Goal: Information Seeking & Learning: Compare options

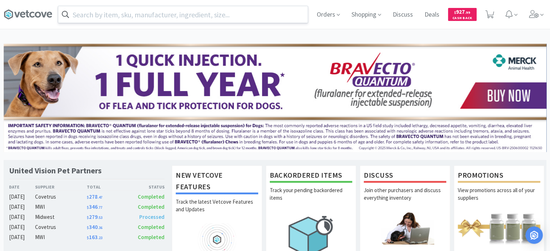
click at [150, 11] on input "text" at bounding box center [182, 14] width 249 height 17
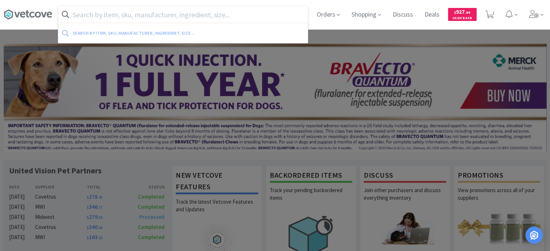
paste input "686417"
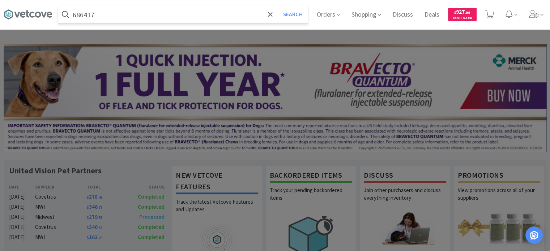
type input "686417"
click at [278, 6] on button "Search" at bounding box center [293, 14] width 30 height 17
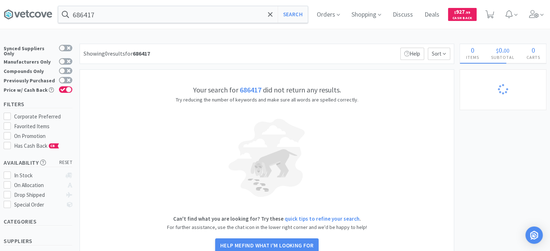
click at [115, 26] on div "686417 Search Orders Shopping Discuss Discuss Deals Deals $ 927 . 99 Cash Back" at bounding box center [275, 14] width 542 height 29
click at [116, 20] on input "686417" at bounding box center [182, 14] width 249 height 17
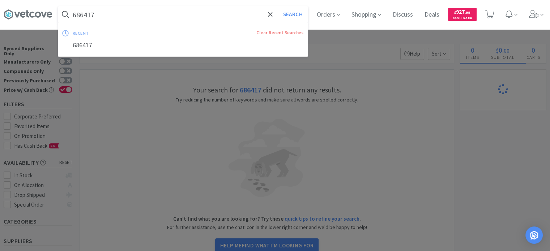
click at [197, 17] on input "686417" at bounding box center [182, 14] width 249 height 17
drag, startPoint x: 107, startPoint y: 17, endPoint x: 29, endPoint y: 19, distance: 78.4
click at [30, 19] on div "686417 Search recent Clear Recent Searches 686417 Orders Shopping Discuss Discu…" at bounding box center [275, 14] width 542 height 29
paste input "Gauze Nonsterile Nonwoven 4-Ply Sponges, 2" x 2" 8000/CS"
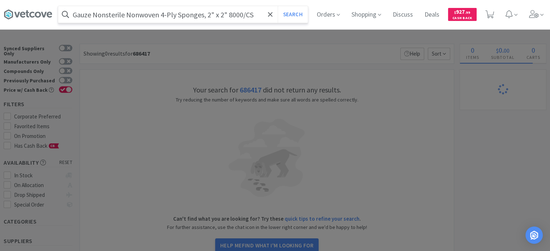
type input "Gauze Nonsterile Nonwoven 4-Ply Sponges, 2" x 2" 8000/CS"
click at [278, 6] on button "Search" at bounding box center [293, 14] width 30 height 17
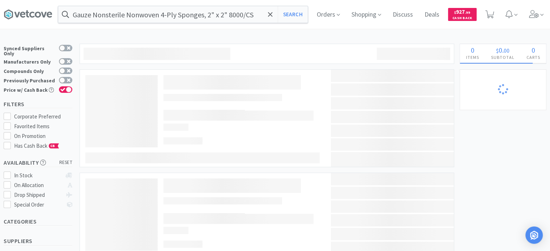
select select "1"
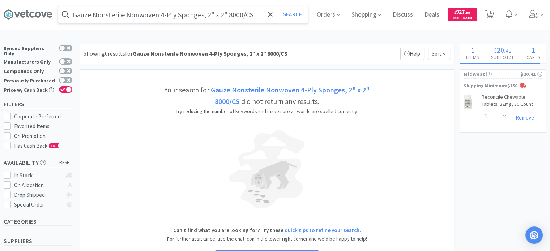
click at [117, 9] on input "Gauze Nonsterile Nonwoven 4-Ply Sponges, 2" x 2" 8000/CS" at bounding box center [182, 14] width 249 height 17
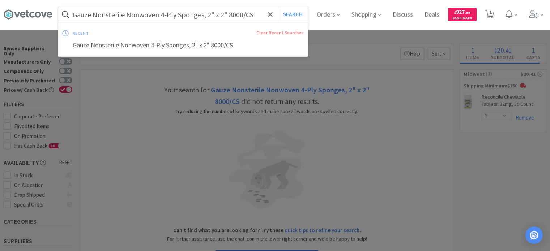
click at [117, 9] on input "Gauze Nonsterile Nonwoven 4-Ply Sponges, 2" x 2" 8000/CS" at bounding box center [182, 14] width 249 height 17
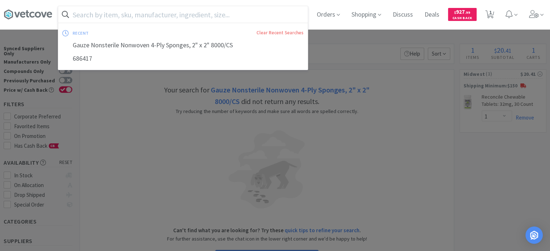
click at [235, 24] on div "recent Clear Recent Searches Gauze Nonsterile Nonwoven 4-Ply Sponges, 2" x 2" 8…" at bounding box center [183, 46] width 250 height 47
click at [203, 13] on input "text" at bounding box center [182, 14] width 249 height 17
paste input "265930"
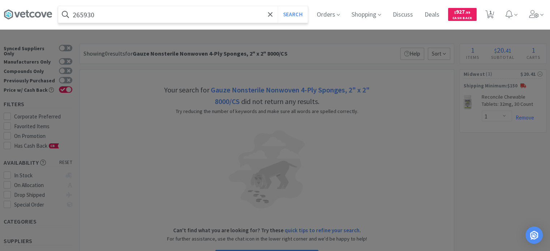
click at [278, 6] on button "Search" at bounding box center [293, 14] width 30 height 17
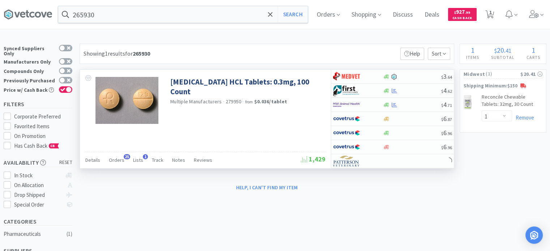
click at [107, 159] on div "Details Orders 25 Lists 1 Track Notes Reviews" at bounding box center [192, 161] width 215 height 14
click at [111, 159] on span "Orders" at bounding box center [117, 160] width 16 height 7
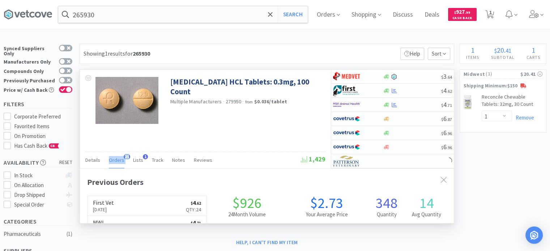
scroll to position [194, 374]
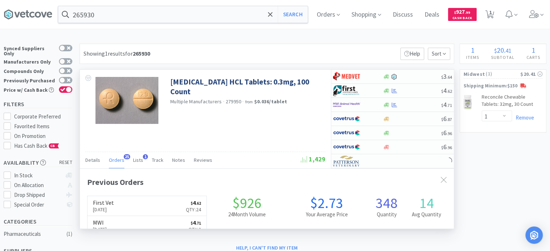
click at [224, 147] on div "[MEDICAL_DATA] HCL Tablets: 0.3mg, 100 Count Multiple Manufacturers · 279950 · …" at bounding box center [205, 119] width 251 height 99
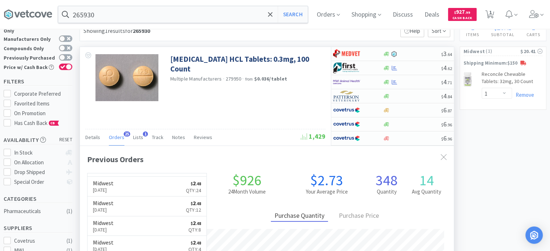
scroll to position [0, 0]
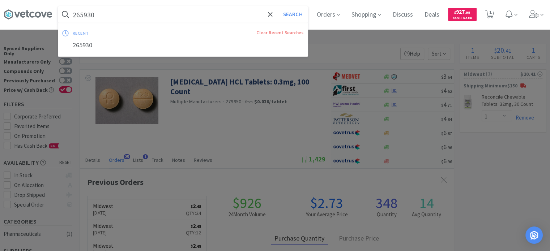
paste input "47613"
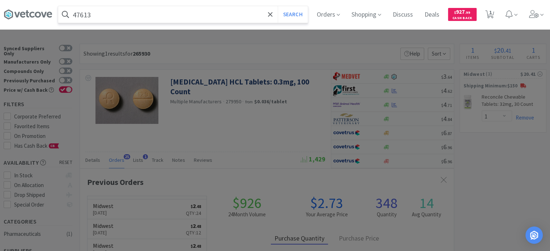
type input "47613"
click at [278, 6] on button "Search" at bounding box center [293, 14] width 30 height 17
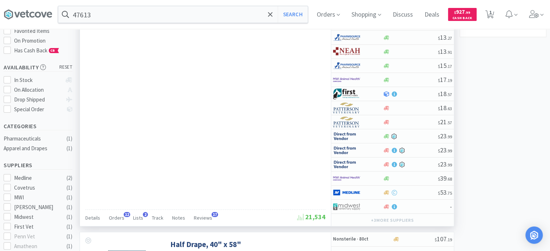
scroll to position [108, 0]
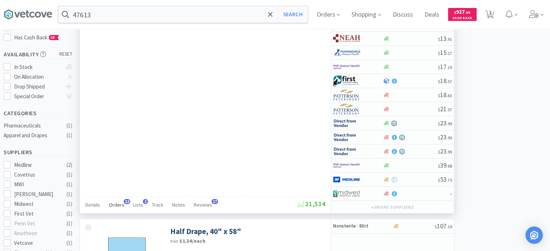
click at [119, 199] on div "Orders 12" at bounding box center [117, 206] width 16 height 14
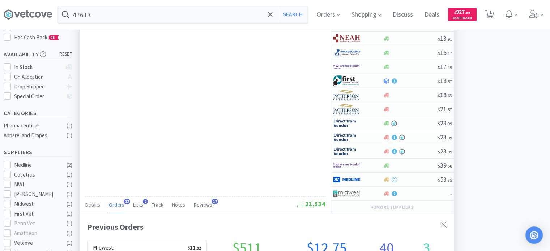
scroll to position [0, 0]
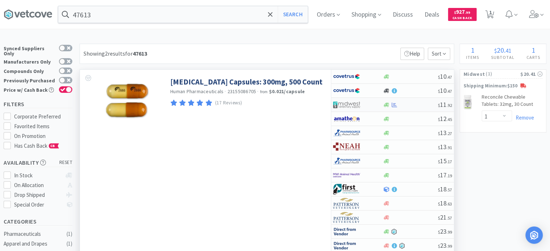
click at [366, 99] on div at bounding box center [353, 105] width 40 height 12
select select "1"
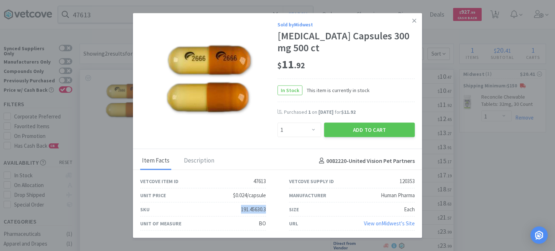
drag, startPoint x: 270, startPoint y: 210, endPoint x: 236, endPoint y: 211, distance: 34.0
click at [236, 211] on div "SKU 191.45630.3" at bounding box center [203, 210] width 149 height 14
copy div "191.45630.3"
click at [179, 223] on div "Unit of Measure" at bounding box center [160, 224] width 41 height 8
click at [242, 200] on div "Unit Price $0.024/capsule" at bounding box center [203, 196] width 126 height 14
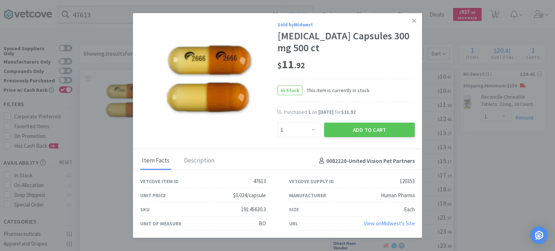
click at [280, 209] on div "Size Each" at bounding box center [352, 210] width 149 height 14
drag, startPoint x: 266, startPoint y: 208, endPoint x: 238, endPoint y: 209, distance: 28.2
click at [238, 209] on div "SKU 191.45630.3" at bounding box center [203, 210] width 149 height 14
copy div "191.45630.3"
click at [414, 20] on icon at bounding box center [414, 20] width 4 height 7
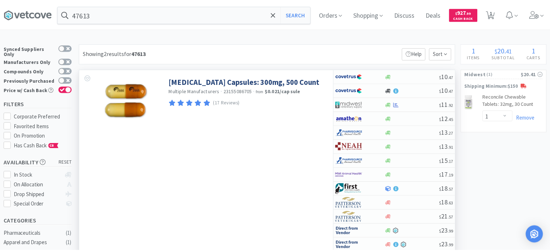
scroll to position [361153, 360972]
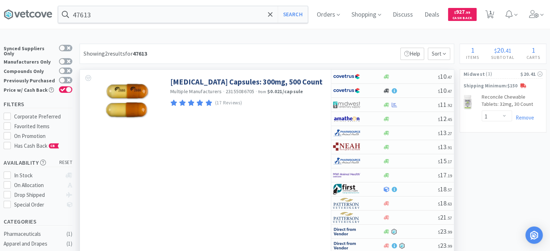
click at [125, 22] on input "47613" at bounding box center [182, 14] width 249 height 17
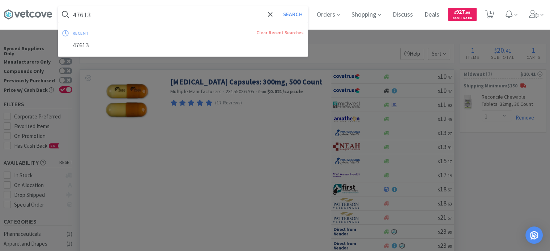
paste input "86856"
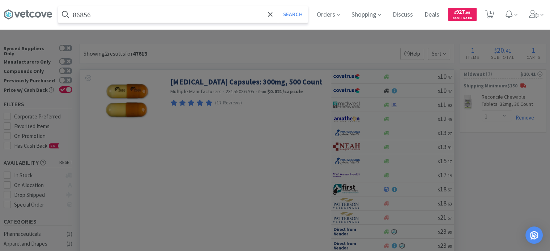
type input "86856"
click at [278, 6] on button "Search" at bounding box center [293, 14] width 30 height 17
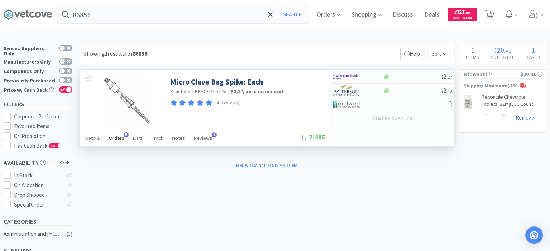
click at [109, 143] on div "Orders 5" at bounding box center [117, 139] width 16 height 14
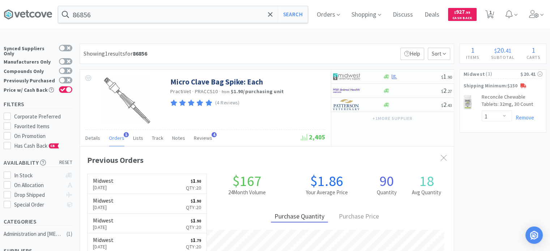
scroll to position [185, 374]
click at [200, 82] on link "Micro Clave Bag Spike: Each" at bounding box center [216, 82] width 93 height 10
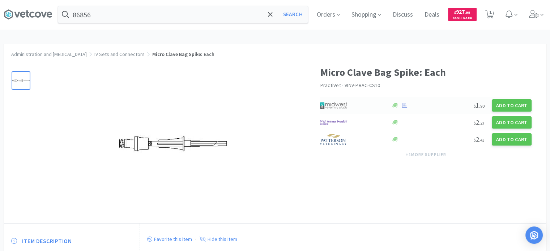
click at [334, 111] on img at bounding box center [333, 105] width 27 height 11
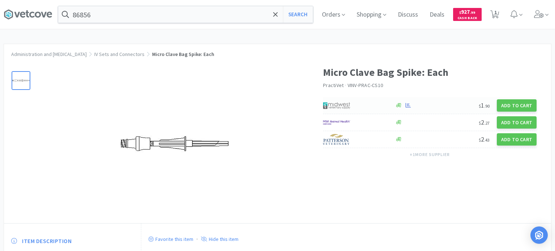
select select "1"
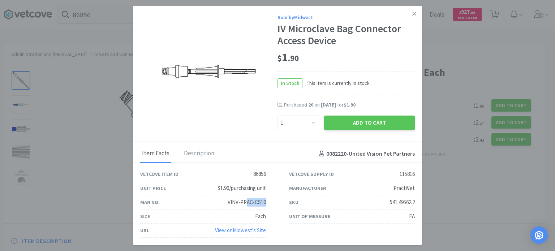
drag, startPoint x: 269, startPoint y: 199, endPoint x: 249, endPoint y: 205, distance: 21.0
click at [249, 205] on div "Man No. VINV-PRAC-CS10" at bounding box center [203, 202] width 149 height 14
click at [246, 205] on div "VINV-PRAC-CS10" at bounding box center [247, 202] width 38 height 9
click at [267, 214] on div "Size Each" at bounding box center [203, 217] width 149 height 14
click at [321, 204] on div "SKU 541.49562.2" at bounding box center [352, 202] width 126 height 14
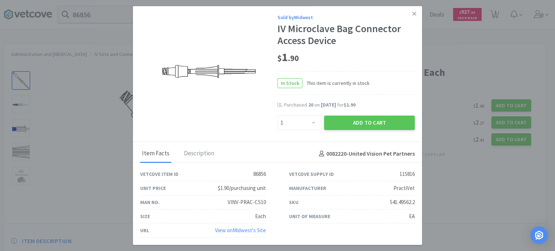
click at [413, 186] on div "PractiVet" at bounding box center [404, 188] width 21 height 9
drag, startPoint x: 415, startPoint y: 203, endPoint x: 382, endPoint y: 204, distance: 32.6
click at [382, 204] on div "SKU 541.49562.2" at bounding box center [352, 202] width 149 height 14
copy div "541.49562.2"
click at [418, 17] on link at bounding box center [414, 14] width 13 height 16
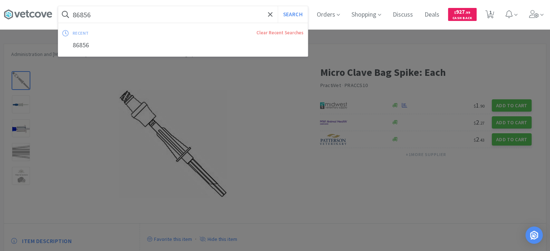
paste input "22902"
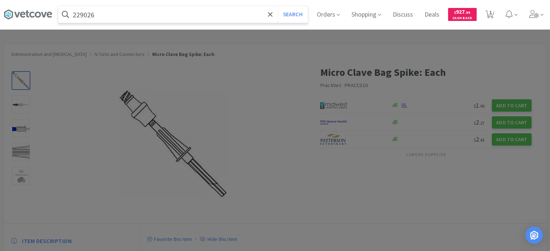
type input "229026"
click at [278, 6] on button "Search" at bounding box center [293, 14] width 30 height 17
select select "1"
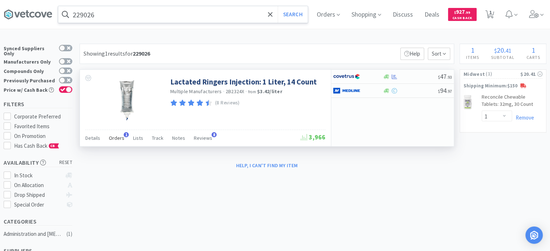
click at [113, 136] on span "Orders" at bounding box center [117, 138] width 16 height 7
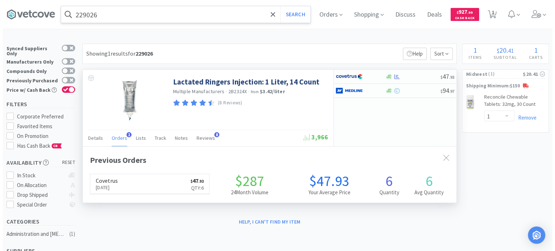
scroll to position [185, 374]
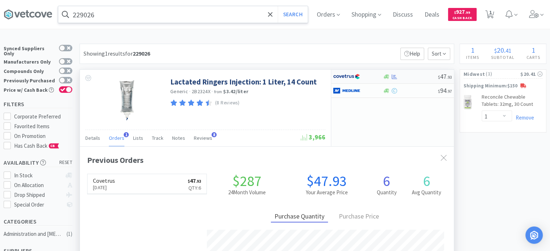
click at [370, 76] on div at bounding box center [353, 76] width 40 height 12
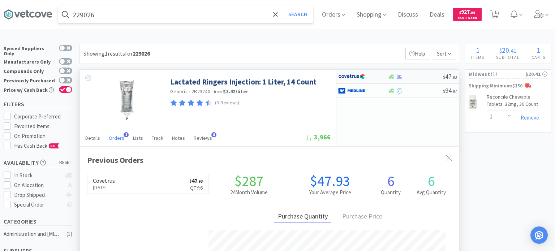
select select "1"
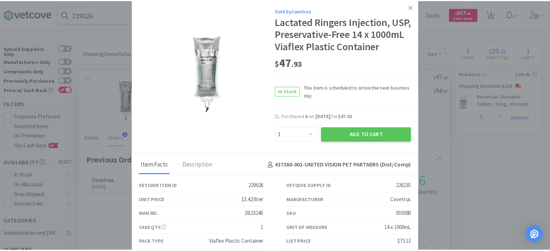
scroll to position [30, 0]
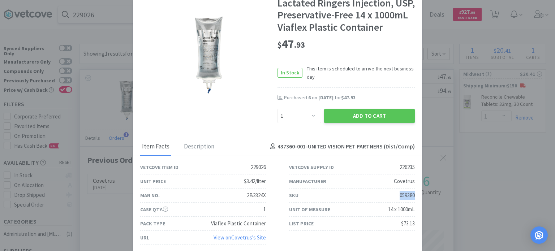
drag, startPoint x: 413, startPoint y: 198, endPoint x: 379, endPoint y: 198, distance: 34.0
click at [379, 198] on div "SKU 059380" at bounding box center [352, 196] width 149 height 14
copy div "059380"
click at [351, 248] on div "Vetcove Item ID 229026 Vetcove Supply ID 226235 Unit Price $3.42/liter Manufact…" at bounding box center [277, 204] width 289 height 96
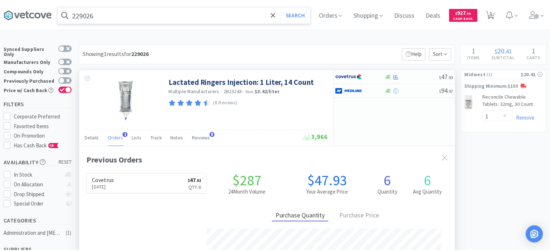
scroll to position [361161, 360972]
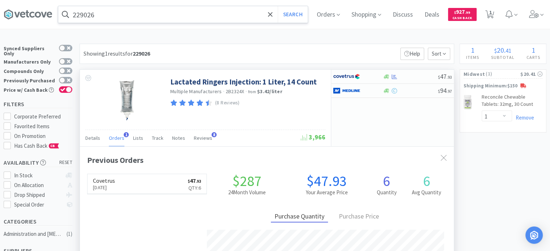
click at [153, 20] on input "229026" at bounding box center [182, 14] width 249 height 17
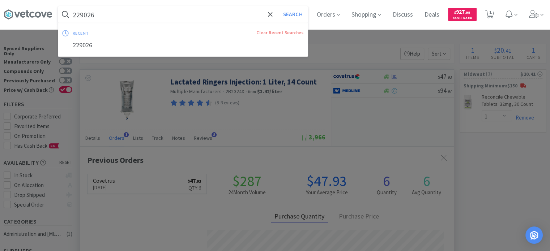
paste input "596817"
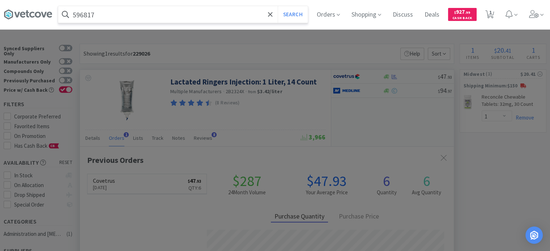
type input "596817"
click at [278, 6] on button "Search" at bounding box center [293, 14] width 30 height 17
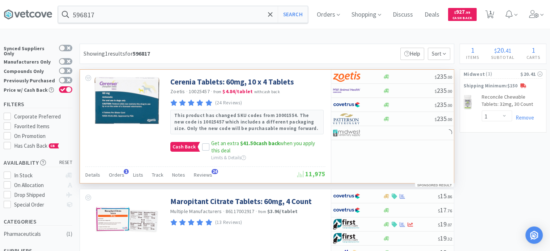
click at [107, 176] on div "Details Orders 1 Lists Track Notes Reviews 24" at bounding box center [191, 176] width 212 height 14
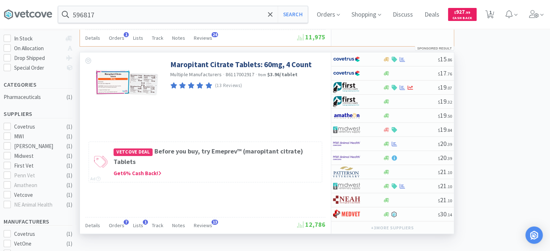
scroll to position [145, 0]
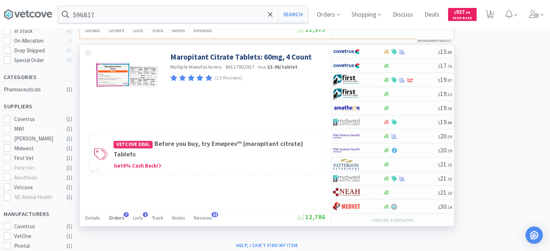
click at [121, 218] on span "Orders" at bounding box center [117, 218] width 16 height 7
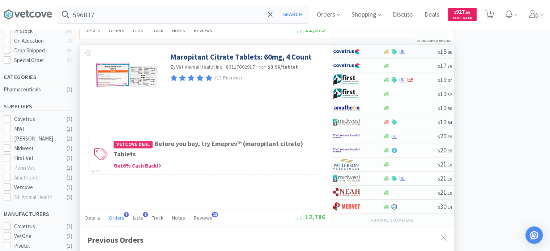
click at [367, 55] on div at bounding box center [353, 52] width 40 height 12
select select "1"
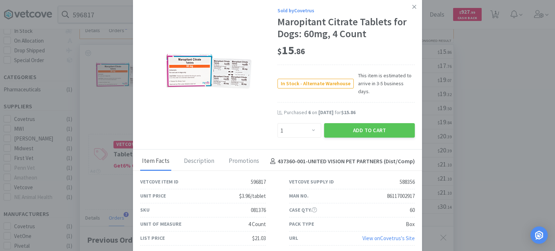
click at [399, 205] on div "Case Qty. 60" at bounding box center [352, 210] width 126 height 14
click at [392, 195] on div "86117002917" at bounding box center [401, 196] width 28 height 9
click at [412, 194] on div "86117002917" at bounding box center [401, 196] width 28 height 9
click at [414, 193] on div "86117002917" at bounding box center [401, 196] width 28 height 9
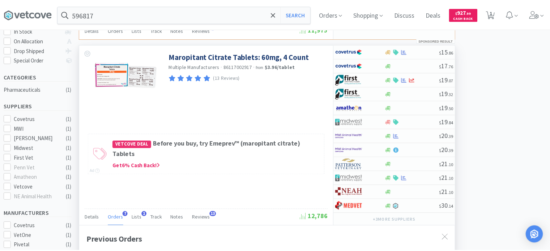
scroll to position [361161, 360972]
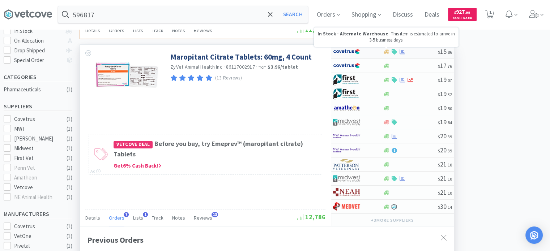
click at [384, 52] on icon at bounding box center [385, 52] width 5 height 4
select select "1"
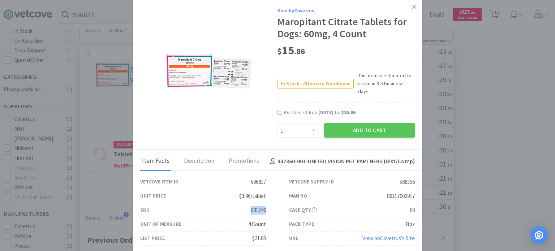
drag, startPoint x: 266, startPoint y: 205, endPoint x: 249, endPoint y: 205, distance: 17.7
click at [249, 205] on div "SKU 081376" at bounding box center [203, 210] width 149 height 14
copy div "081376"
click at [300, 178] on div "Vetcove Supply ID" at bounding box center [311, 182] width 45 height 8
click at [204, 153] on div "Description" at bounding box center [199, 161] width 34 height 18
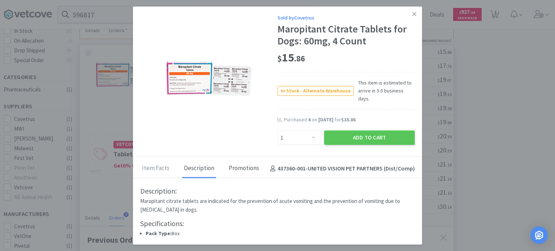
click at [230, 162] on div "Promotions" at bounding box center [244, 169] width 34 height 18
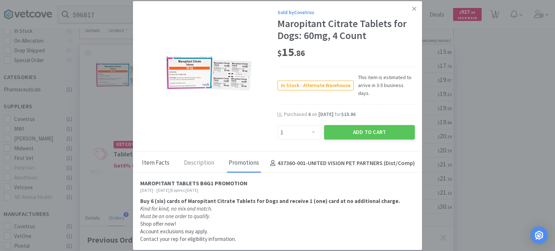
click at [165, 164] on div "Item Facts" at bounding box center [155, 164] width 31 height 18
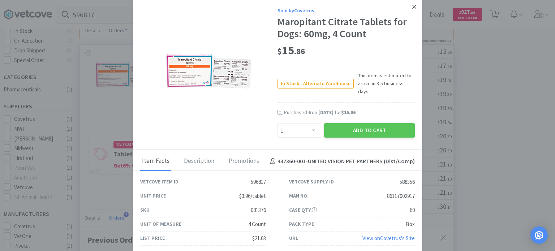
click at [415, 10] on icon at bounding box center [414, 7] width 4 height 7
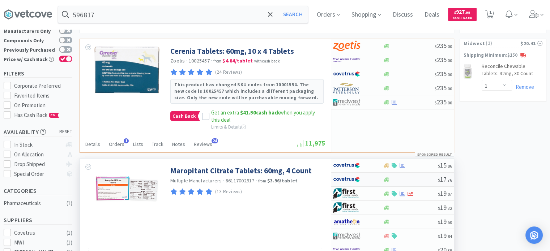
scroll to position [108, 0]
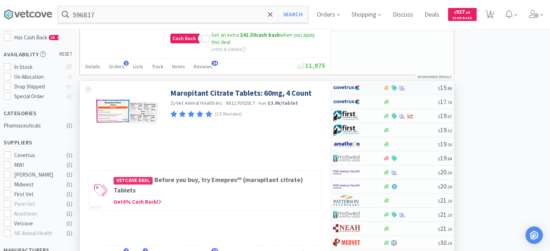
click at [361, 85] on div at bounding box center [353, 88] width 40 height 12
select select "1"
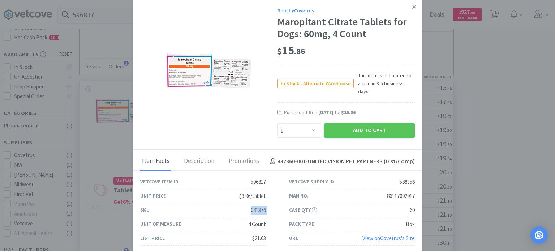
drag, startPoint x: 282, startPoint y: 200, endPoint x: 238, endPoint y: 203, distance: 43.8
click at [238, 203] on div "Vetcove Item ID 596817 Vetcove Supply ID 588356 Unit Price $3.96/tablet Man No.…" at bounding box center [278, 210] width 298 height 70
copy div "081376"
drag, startPoint x: 418, startPoint y: 6, endPoint x: 376, endPoint y: 22, distance: 45.8
click at [418, 6] on link at bounding box center [414, 7] width 13 height 16
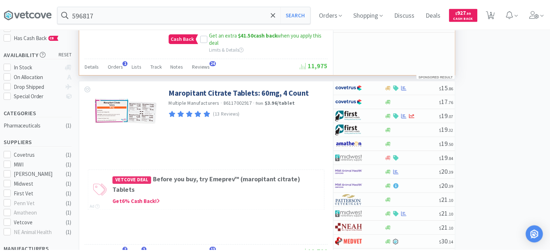
scroll to position [361161, 360972]
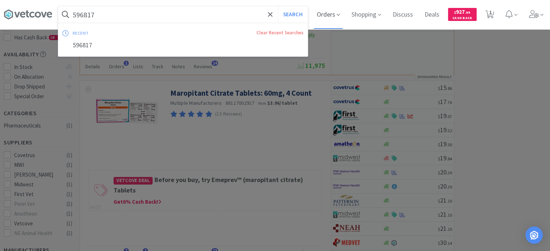
paste input "13488"
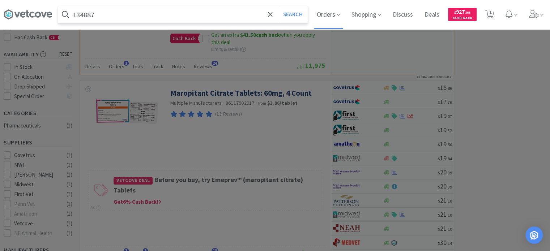
type input "134887"
click at [278, 6] on button "Search" at bounding box center [293, 14] width 30 height 17
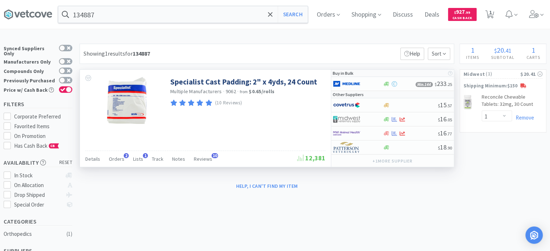
click at [107, 159] on div "Details Orders 2 Lists 1 Track Notes Reviews 10" at bounding box center [191, 160] width 212 height 14
click at [112, 158] on span "Orders" at bounding box center [117, 159] width 16 height 7
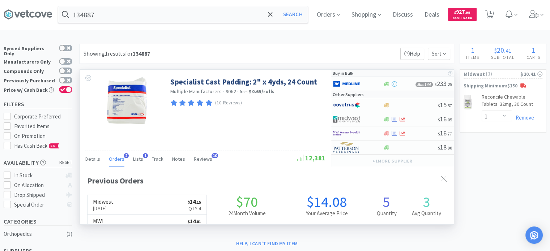
scroll to position [185, 374]
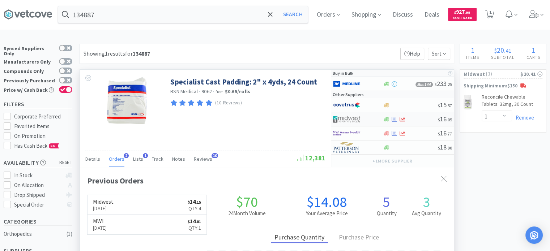
click at [365, 116] on div at bounding box center [353, 119] width 40 height 12
select select "1"
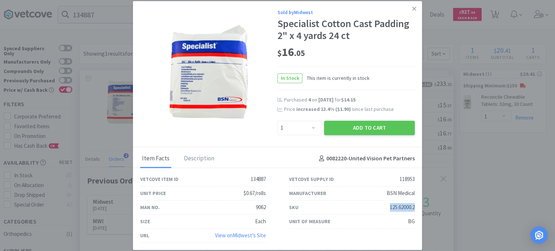
drag, startPoint x: 386, startPoint y: 209, endPoint x: 416, endPoint y: 209, distance: 30.7
click at [416, 209] on div "SKU 125.62000.2" at bounding box center [352, 208] width 149 height 14
copy div "125.62000.2"
drag, startPoint x: 492, startPoint y: 99, endPoint x: 203, endPoint y: 55, distance: 292.0
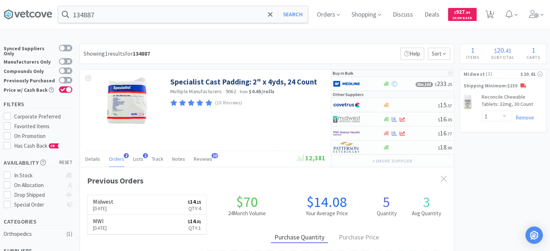
scroll to position [361161, 360972]
click at [118, 22] on input "134887" at bounding box center [182, 14] width 249 height 17
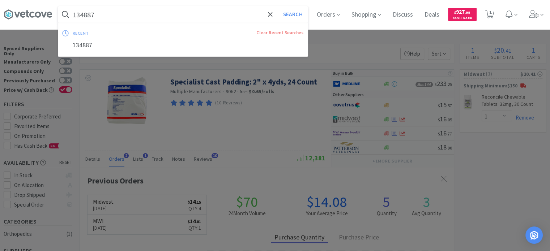
paste input "6540"
type input "16540"
click at [278, 6] on button "Search" at bounding box center [293, 14] width 30 height 17
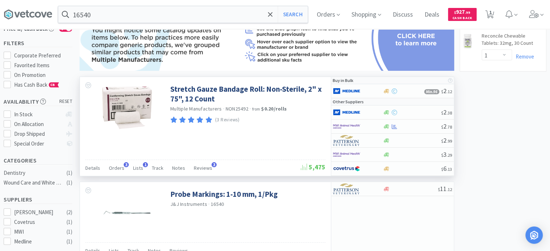
scroll to position [72, 0]
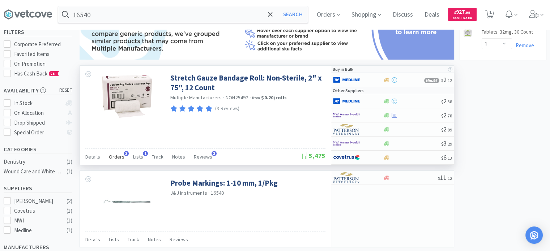
click at [122, 159] on div "Orders 3" at bounding box center [117, 158] width 16 height 14
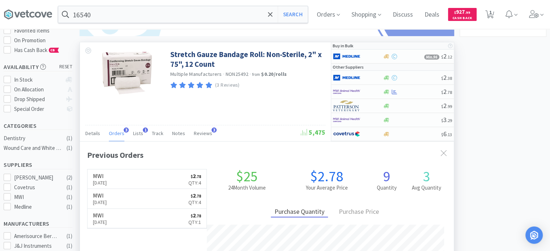
scroll to position [108, 0]
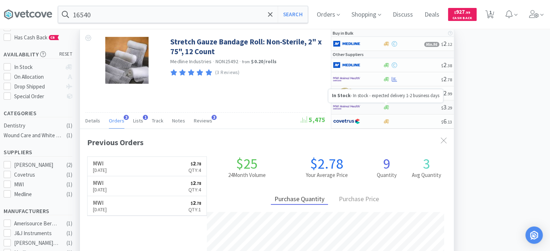
click at [383, 105] on icon at bounding box center [385, 107] width 5 height 5
select select "1"
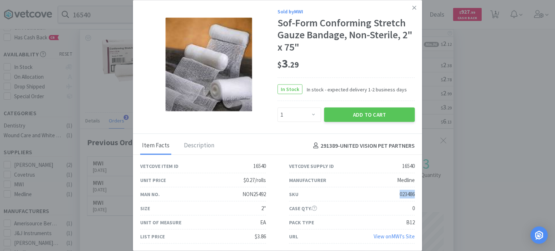
drag, startPoint x: 414, startPoint y: 193, endPoint x: 396, endPoint y: 192, distance: 18.1
click at [396, 192] on div "SKU 023486" at bounding box center [352, 195] width 126 height 14
copy div "023486"
drag, startPoint x: 436, startPoint y: 35, endPoint x: 418, endPoint y: 34, distance: 17.4
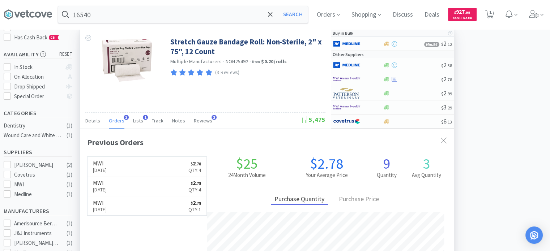
scroll to position [361161, 360972]
click at [221, 23] on div "16540 Search Orders Shopping Discuss Discuss Deals Deals $ 927 . 99 Cash Back 1…" at bounding box center [275, 14] width 542 height 29
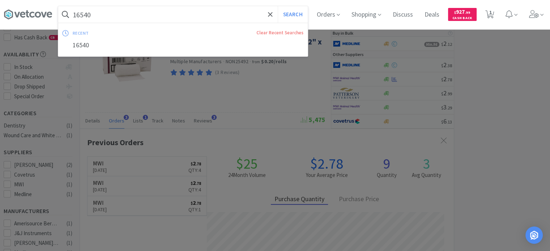
click at [190, 18] on input "16540" at bounding box center [182, 14] width 249 height 17
paste input "34888"
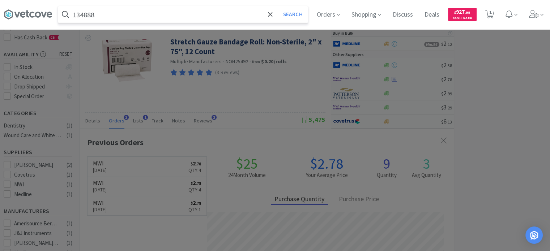
type input "134888"
click at [278, 6] on button "Search" at bounding box center [293, 14] width 30 height 17
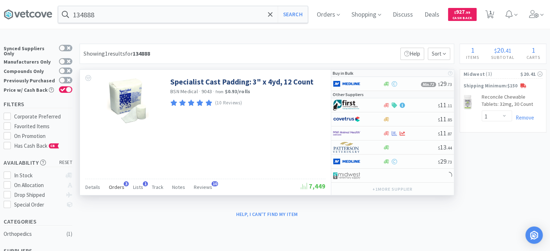
click at [124, 185] on span "3" at bounding box center [126, 183] width 5 height 5
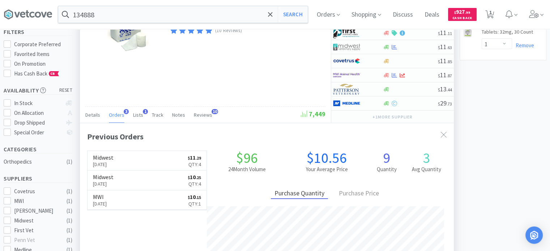
scroll to position [185, 374]
click at [381, 44] on div at bounding box center [358, 47] width 50 height 12
select select "1"
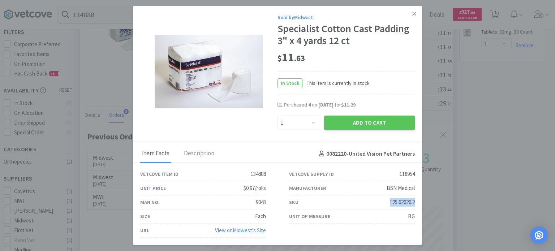
drag, startPoint x: 385, startPoint y: 205, endPoint x: 418, endPoint y: 198, distance: 33.9
click at [418, 198] on div "SKU 125.62020.2" at bounding box center [352, 202] width 149 height 14
copy div "125.62020.2"
drag, startPoint x: 498, startPoint y: 131, endPoint x: 239, endPoint y: 65, distance: 267.0
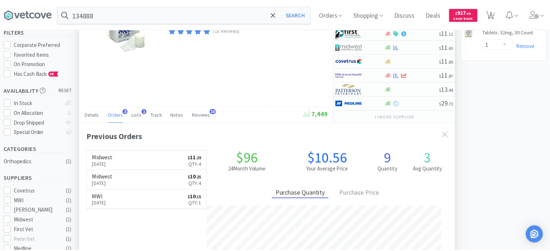
scroll to position [361161, 360972]
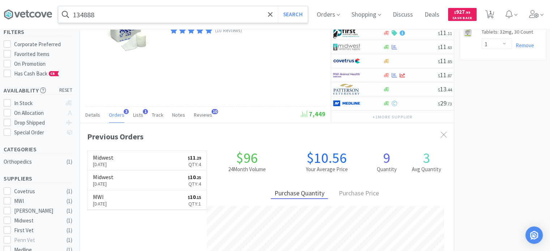
click at [109, 6] on div "134888 Search" at bounding box center [183, 14] width 250 height 17
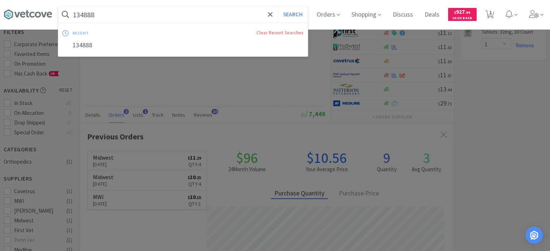
paste input "54925"
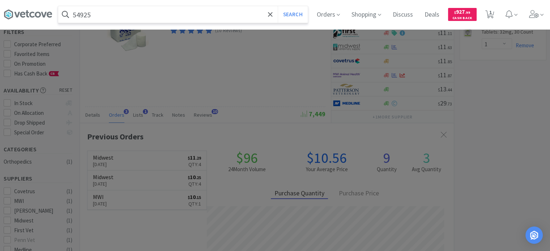
type input "54925"
click at [278, 6] on button "Search" at bounding box center [293, 14] width 30 height 17
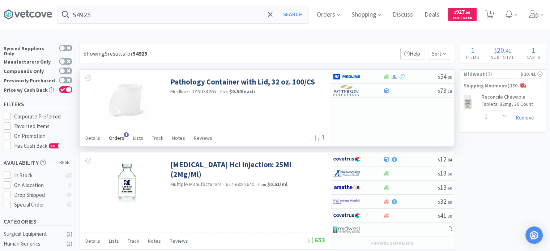
click at [111, 136] on span "Orders" at bounding box center [117, 138] width 16 height 7
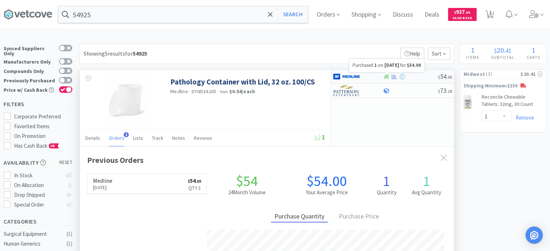
scroll to position [185, 374]
click at [375, 76] on div at bounding box center [358, 76] width 50 height 12
select select "1"
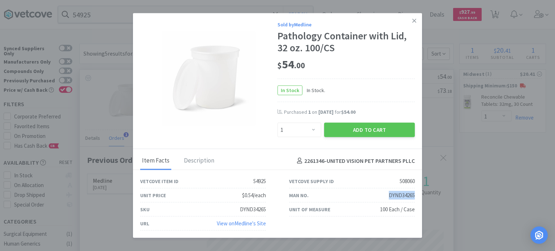
drag, startPoint x: 389, startPoint y: 194, endPoint x: 416, endPoint y: 192, distance: 27.2
click at [416, 192] on div "Man No. DYND34265" at bounding box center [352, 196] width 149 height 14
copy div "DYND34265"
click at [417, 21] on link at bounding box center [414, 21] width 13 height 16
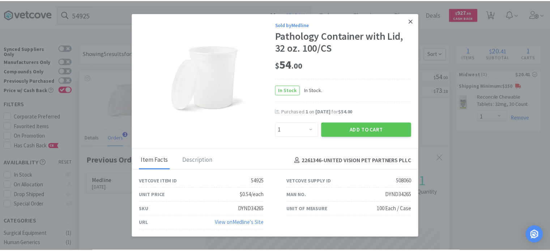
scroll to position [361161, 360972]
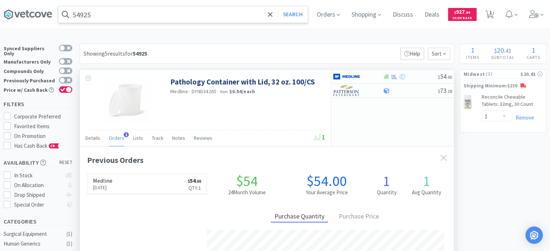
click at [117, 10] on input "54925" at bounding box center [182, 14] width 249 height 17
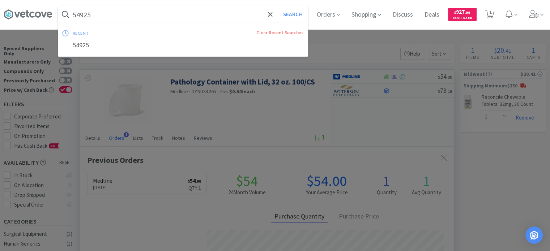
paste input "291047"
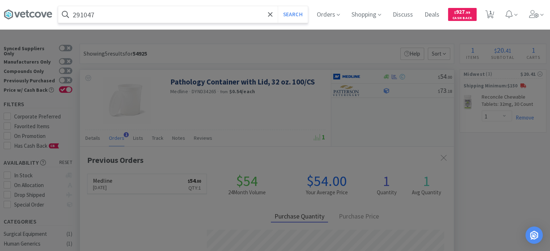
type input "291047"
click at [278, 6] on button "Search" at bounding box center [293, 14] width 30 height 17
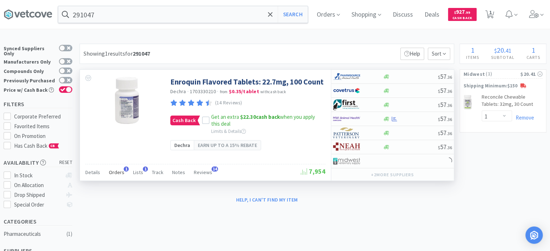
click at [109, 176] on span "Orders" at bounding box center [117, 172] width 16 height 7
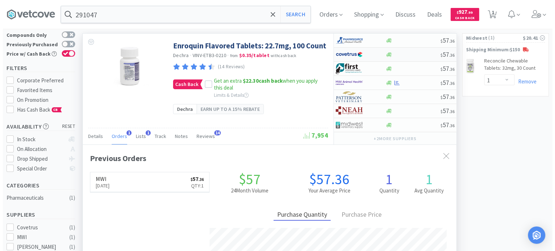
scroll to position [185, 374]
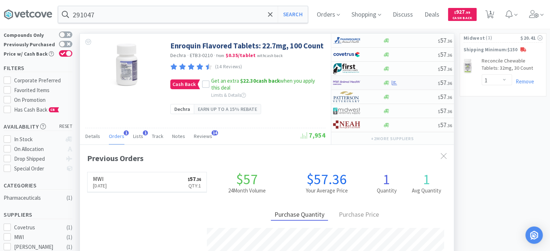
click at [348, 81] on img at bounding box center [346, 82] width 27 height 11
select select "1"
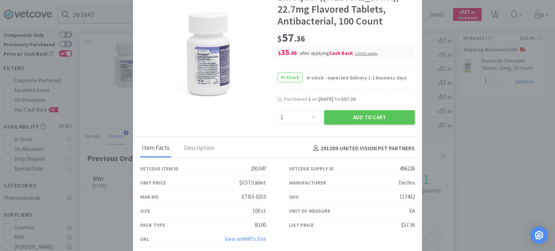
scroll to position [40, 0]
drag, startPoint x: 388, startPoint y: 196, endPoint x: 413, endPoint y: 197, distance: 24.6
click at [413, 197] on div "SKU 117432" at bounding box center [352, 197] width 149 height 14
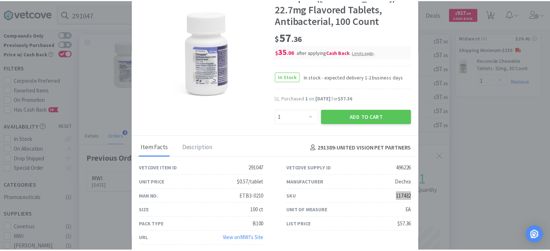
scroll to position [0, 0]
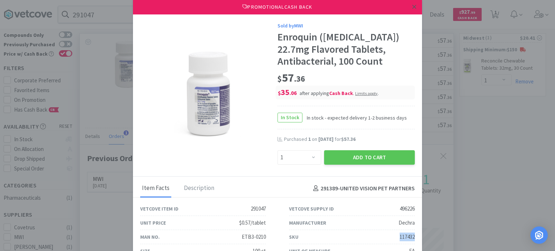
click at [408, 8] on link at bounding box center [414, 7] width 13 height 16
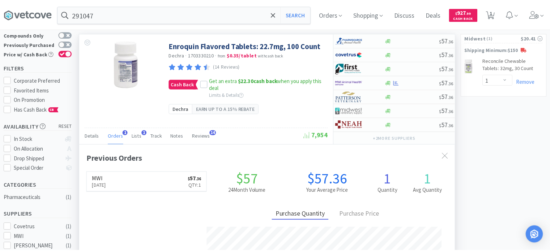
scroll to position [361161, 360972]
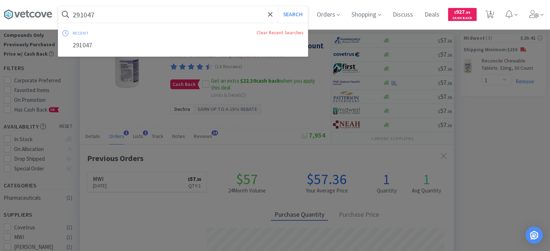
click at [195, 23] on div "291047 Search recent Clear Recent Searches 291047" at bounding box center [183, 14] width 250 height 17
paste input "552172"
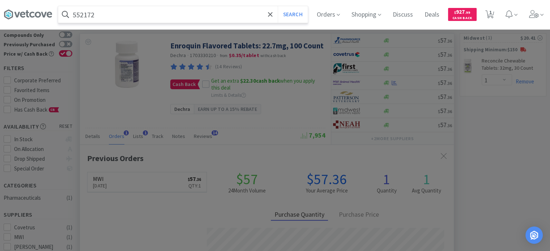
type input "552172"
click at [278, 6] on button "Search" at bounding box center [293, 14] width 30 height 17
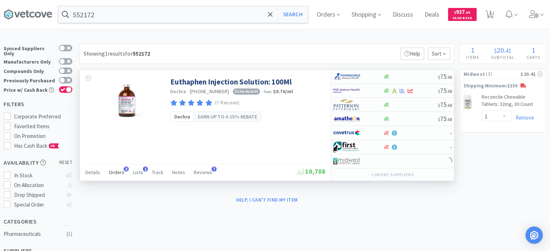
click at [110, 170] on span "Orders" at bounding box center [117, 172] width 16 height 7
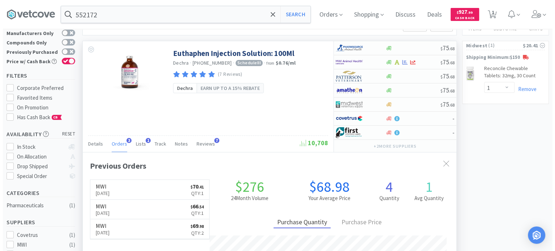
scroll to position [36, 0]
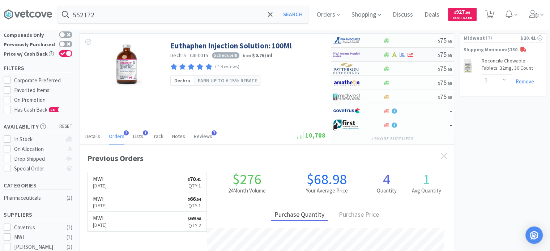
click at [364, 55] on div at bounding box center [353, 54] width 40 height 12
select select "1"
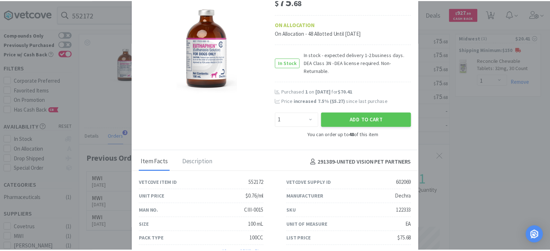
scroll to position [56, 0]
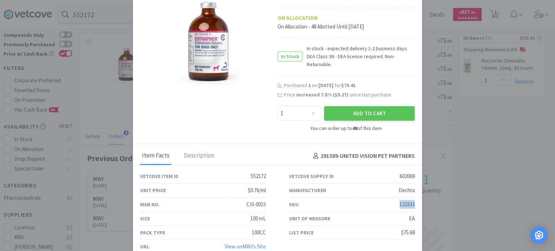
drag, startPoint x: 389, startPoint y: 196, endPoint x: 418, endPoint y: 198, distance: 28.9
click at [418, 198] on div "Sold by MWI Euthaphen (Euthanasia Solution) for Dogs, 100mL $ 75 . 68 ON ALLOCA…" at bounding box center [277, 125] width 289 height 253
drag, startPoint x: 551, startPoint y: 125, endPoint x: 339, endPoint y: 72, distance: 218.6
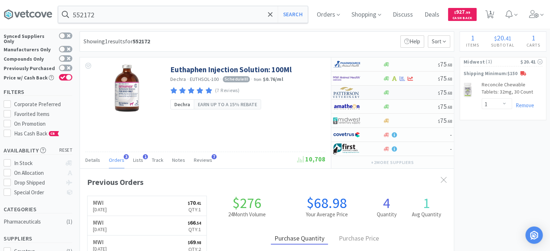
scroll to position [0, 0]
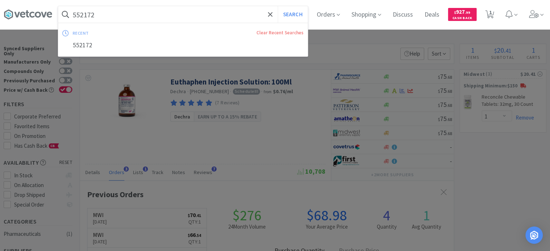
click at [107, 16] on input "552172" at bounding box center [182, 14] width 249 height 17
paste input "120858"
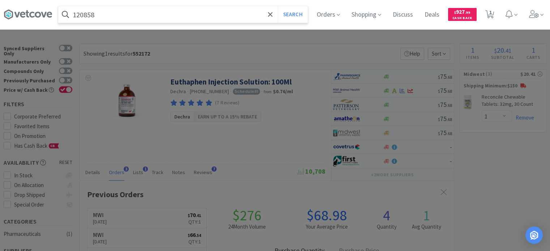
type input "120858"
click at [278, 6] on button "Search" at bounding box center [293, 14] width 30 height 17
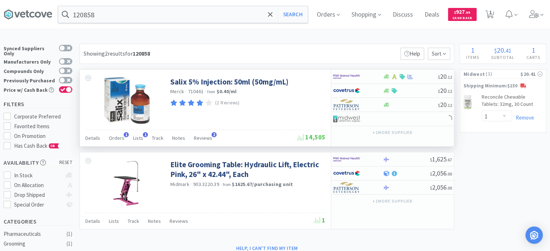
click at [106, 140] on div "Details Orders 1 Lists 1 Track Notes Reviews 2" at bounding box center [191, 139] width 212 height 14
click at [115, 136] on span "Orders" at bounding box center [117, 138] width 16 height 7
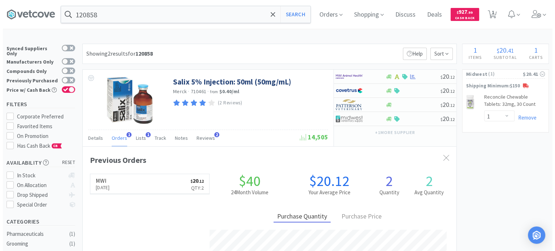
scroll to position [185, 374]
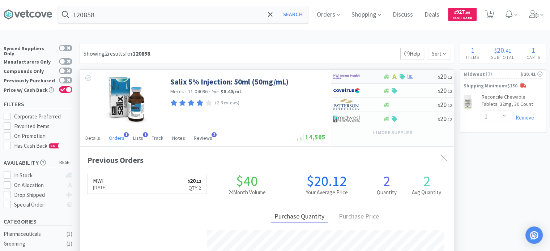
click at [371, 75] on div at bounding box center [353, 76] width 40 height 12
select select "1"
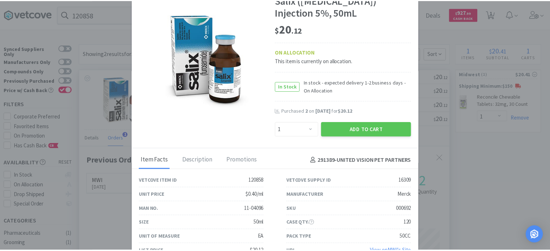
scroll to position [34, 0]
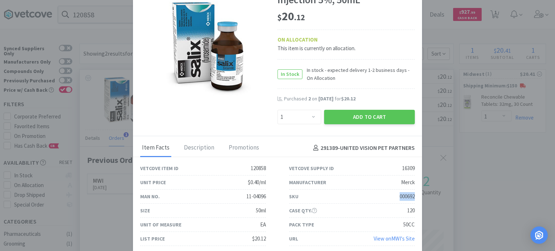
drag, startPoint x: 387, startPoint y: 195, endPoint x: 409, endPoint y: 196, distance: 22.4
click at [409, 196] on div "SKU 000692" at bounding box center [352, 197] width 149 height 14
drag, startPoint x: 503, startPoint y: 109, endPoint x: 238, endPoint y: 88, distance: 265.4
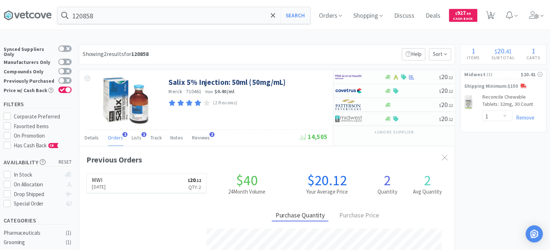
scroll to position [361161, 360972]
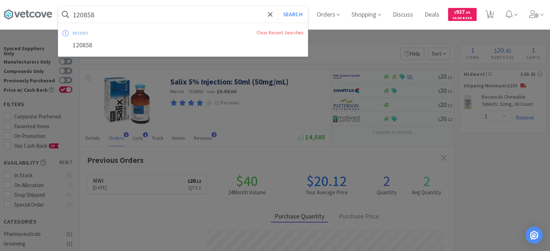
paste input "710380"
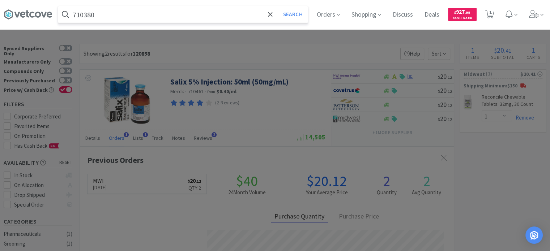
click at [278, 6] on button "Search" at bounding box center [293, 14] width 30 height 17
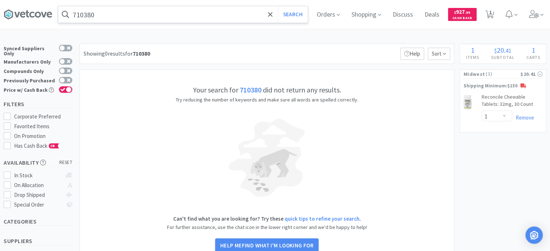
click at [102, 21] on input "710380" at bounding box center [182, 14] width 249 height 17
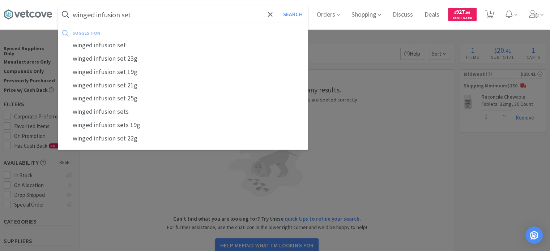
click at [278, 6] on button "Search" at bounding box center [293, 14] width 30 height 17
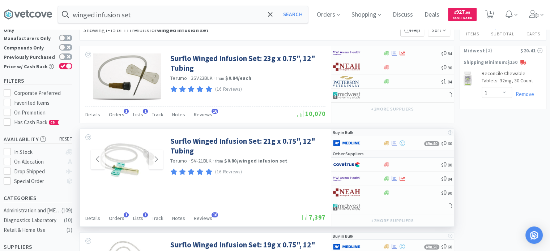
scroll to position [36, 0]
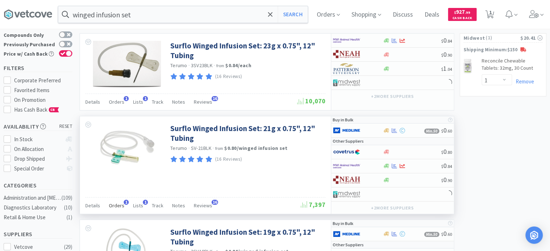
click at [119, 207] on span "Orders" at bounding box center [117, 205] width 16 height 7
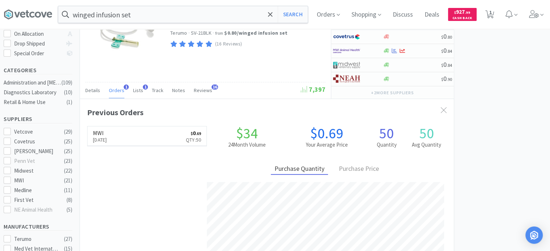
scroll to position [72, 0]
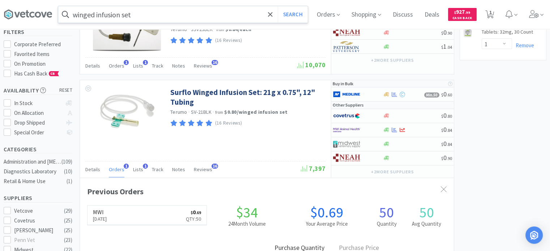
click at [156, 11] on input "winged infusion set" at bounding box center [182, 14] width 249 height 17
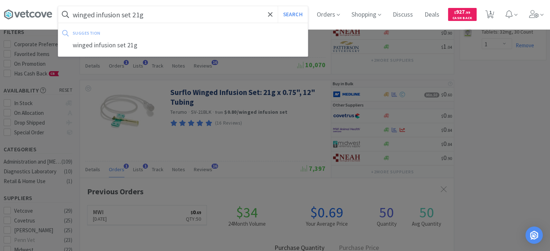
type input "winged infusion set 21g"
click at [278, 6] on button "Search" at bounding box center [293, 14] width 30 height 17
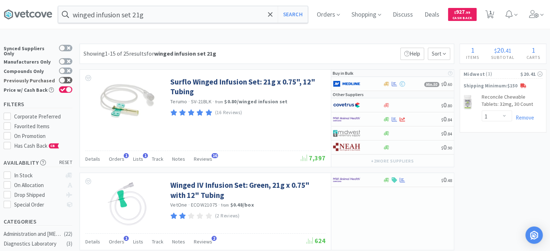
click at [65, 77] on div at bounding box center [65, 80] width 13 height 7
checkbox input "true"
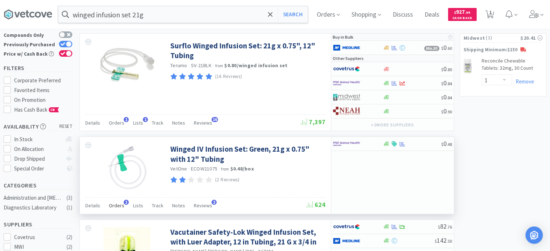
click at [115, 207] on span "Orders" at bounding box center [117, 205] width 16 height 7
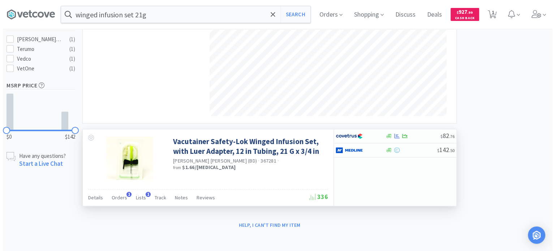
scroll to position [132, 0]
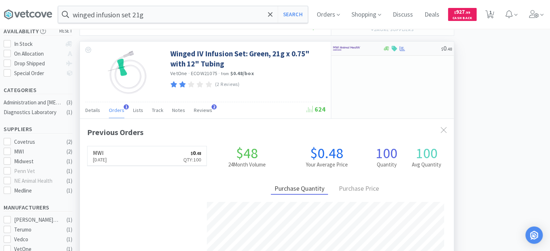
click at [345, 51] on img at bounding box center [346, 48] width 27 height 11
select select "100"
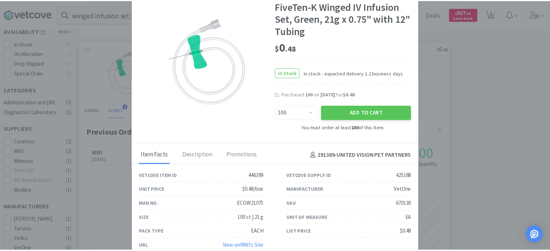
scroll to position [23, 0]
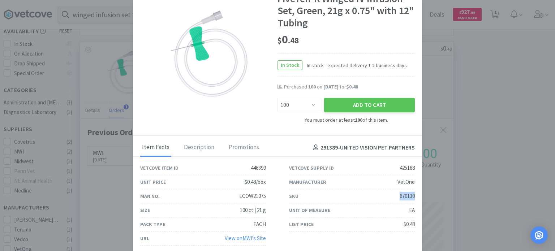
drag, startPoint x: 392, startPoint y: 198, endPoint x: 413, endPoint y: 193, distance: 21.6
click at [413, 193] on div "SKU 670130" at bounding box center [352, 196] width 149 height 14
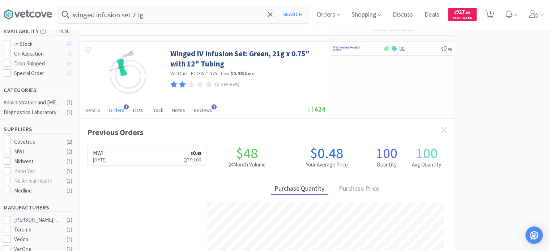
scroll to position [361161, 360972]
click at [190, 18] on input "winged infusion set 21g" at bounding box center [182, 14] width 249 height 17
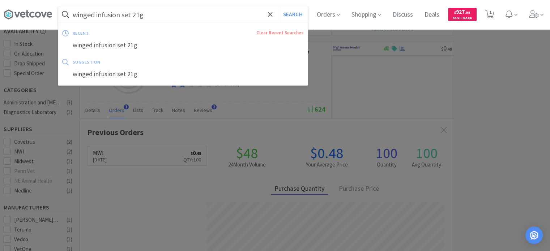
click at [135, 14] on input "winged infusion set 21g" at bounding box center [182, 14] width 249 height 17
click at [142, 11] on input "winged infusion set 21g" at bounding box center [182, 14] width 249 height 17
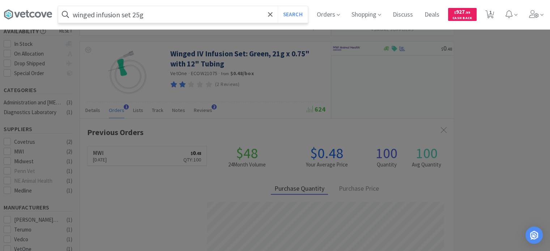
click at [278, 6] on button "Search" at bounding box center [293, 14] width 30 height 17
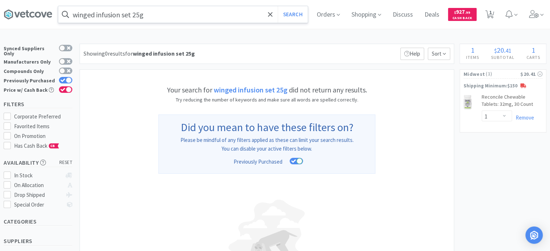
click at [158, 17] on input "winged infusion set 25g" at bounding box center [182, 14] width 249 height 17
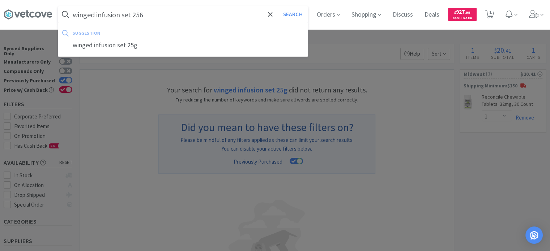
click at [278, 6] on button "Search" at bounding box center [293, 14] width 30 height 17
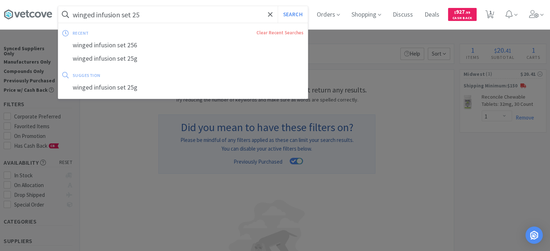
type input "winged infusion set 25"
click at [278, 6] on button "Search" at bounding box center [293, 14] width 30 height 17
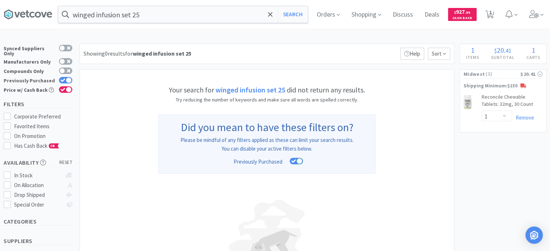
click at [63, 79] on div at bounding box center [65, 80] width 13 height 7
checkbox input "false"
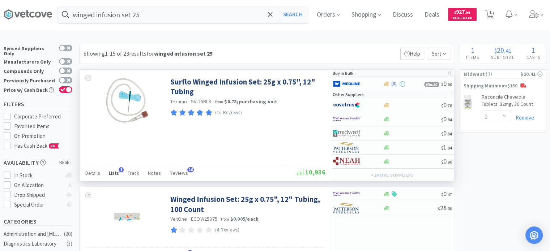
click at [115, 173] on span "Lists" at bounding box center [114, 173] width 10 height 7
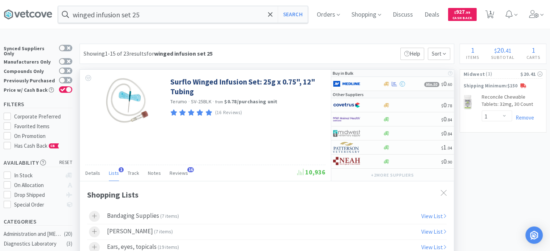
click at [115, 173] on span "Lists" at bounding box center [114, 173] width 10 height 7
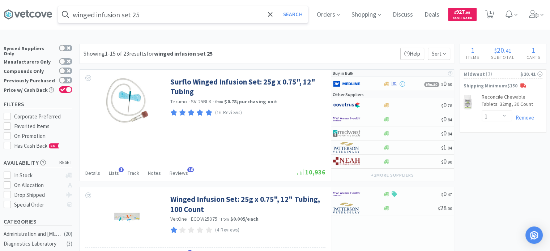
click at [165, 12] on input "winged infusion set 25" at bounding box center [182, 14] width 249 height 17
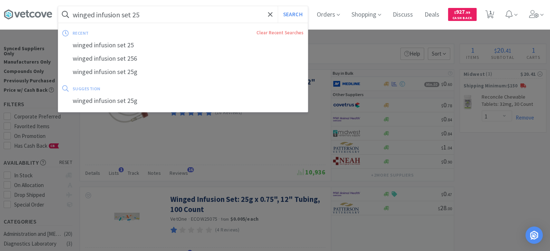
click at [160, 17] on input "winged infusion set 25" at bounding box center [182, 14] width 249 height 17
paste input "TMOSV25BLKZ"
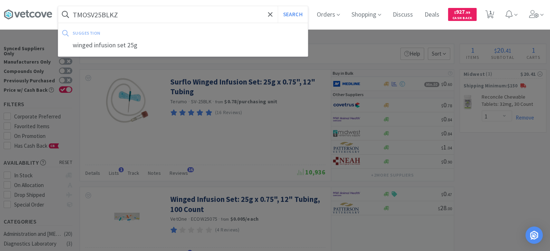
type input "TMOSV25BLKZ"
click at [278, 6] on button "Search" at bounding box center [293, 14] width 30 height 17
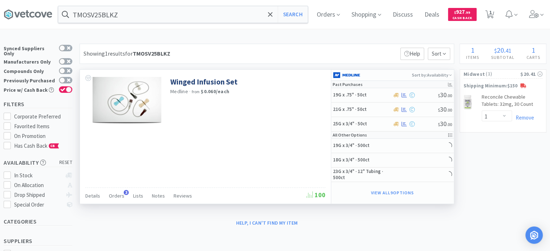
click at [218, 128] on div "Winged Infusion Set Medline · from $0.060 / each" at bounding box center [205, 100] width 251 height 60
click at [113, 193] on span "Orders" at bounding box center [117, 196] width 16 height 7
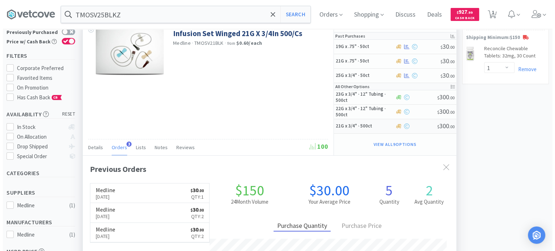
scroll to position [36, 0]
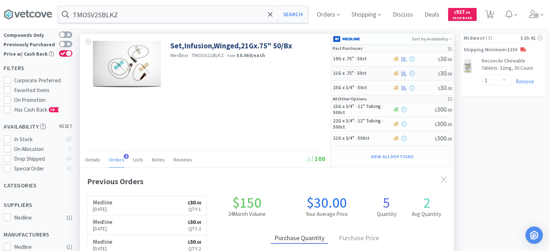
click at [351, 72] on h5 "21G x .75" · 50ct" at bounding box center [362, 73] width 58 height 6
select select "1"
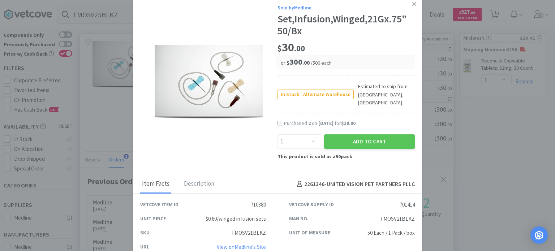
scroll to position [3, 0]
drag, startPoint x: 370, startPoint y: 206, endPoint x: 412, endPoint y: 210, distance: 42.1
click at [412, 212] on div "Man No. TMOSV21BLKZ" at bounding box center [352, 219] width 149 height 14
click at [256, 94] on img at bounding box center [209, 81] width 108 height 75
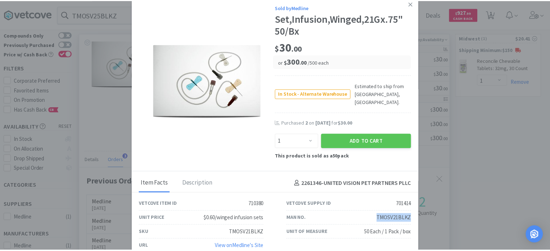
scroll to position [0, 0]
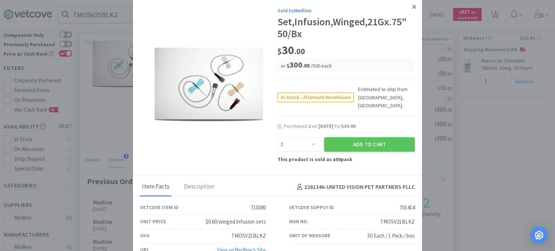
click at [412, 5] on link at bounding box center [414, 7] width 13 height 16
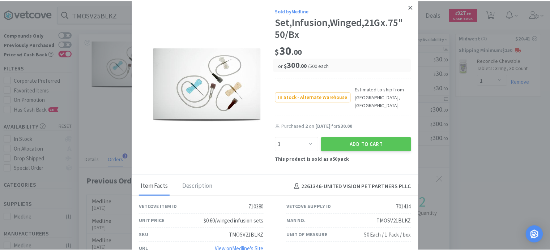
scroll to position [361161, 360972]
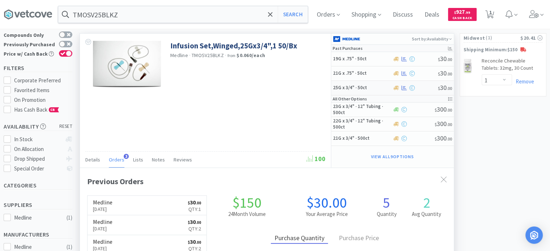
click at [364, 89] on h5 "25G x 3/4" · 50ct" at bounding box center [362, 88] width 58 height 6
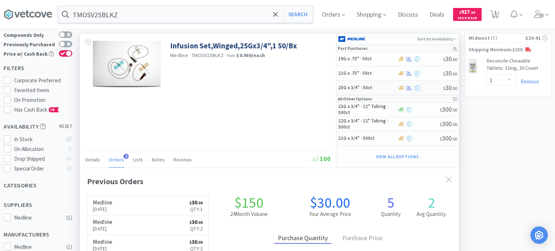
select select "1"
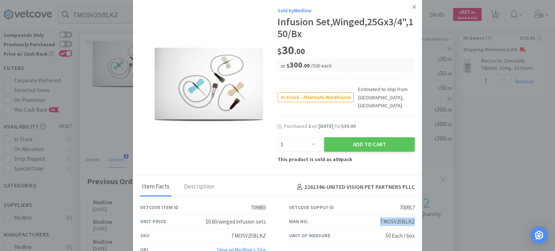
drag, startPoint x: 375, startPoint y: 214, endPoint x: 409, endPoint y: 214, distance: 34.3
click at [409, 215] on div "Man No. TMOSV25BLKZ" at bounding box center [352, 222] width 149 height 14
click at [412, 9] on link at bounding box center [414, 7] width 13 height 16
